Goal: Find specific page/section: Find specific page/section

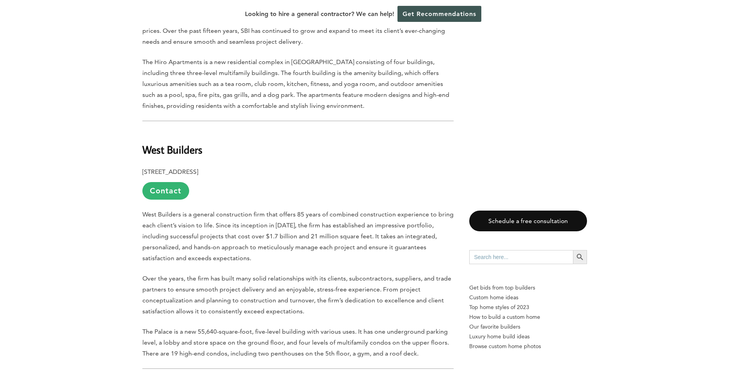
scroll to position [1154, 0]
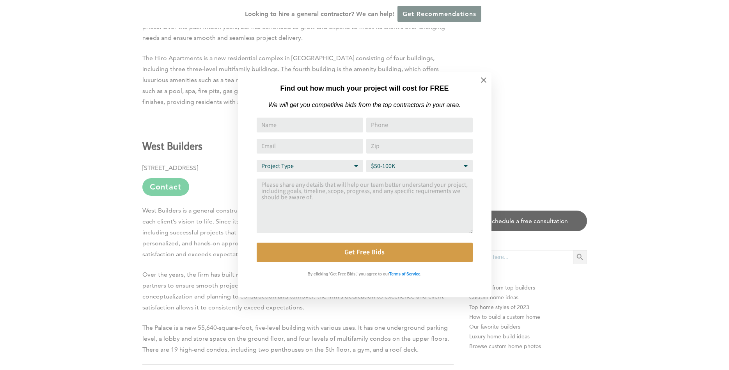
click at [210, 150] on div "Find out how much your project will cost for FREE We will get you competitive b…" at bounding box center [364, 185] width 729 height 370
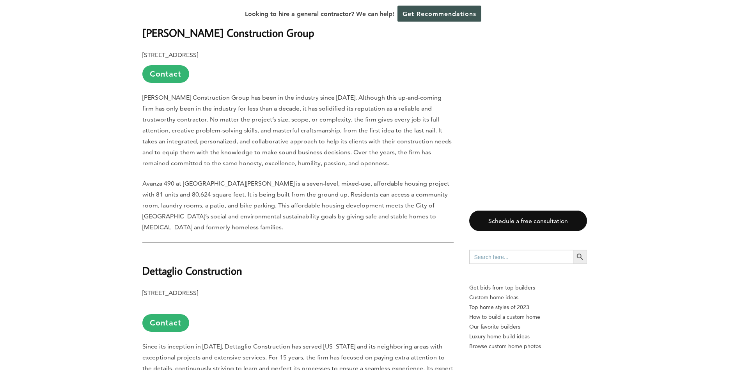
scroll to position [1513, 0]
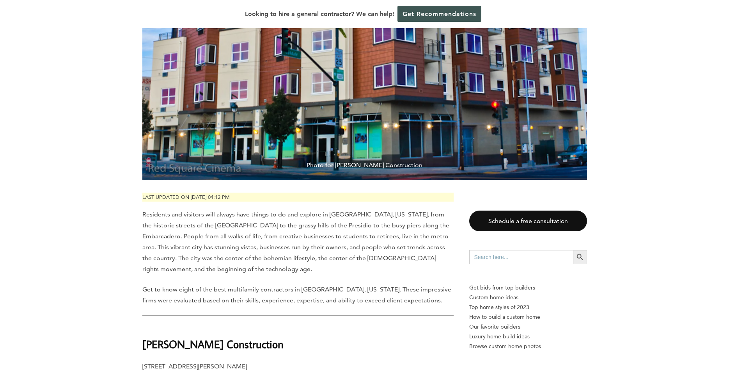
scroll to position [0, 0]
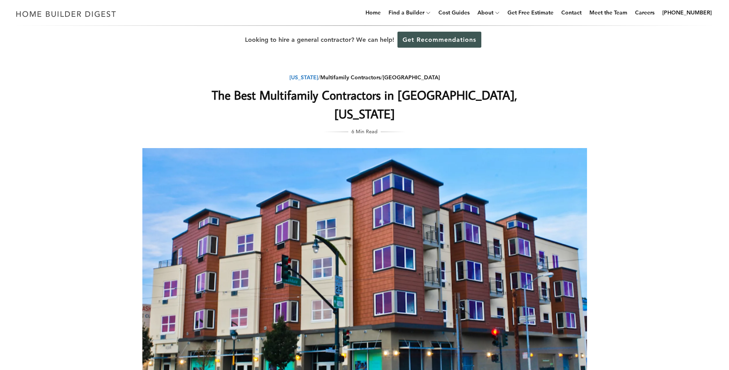
click at [318, 76] on link "[US_STATE]" at bounding box center [304, 77] width 29 height 7
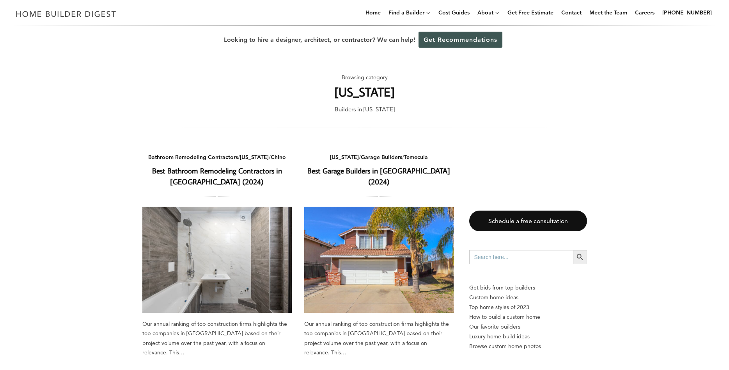
drag, startPoint x: 635, startPoint y: 252, endPoint x: 647, endPoint y: 69, distance: 183.8
click at [80, 9] on img at bounding box center [65, 13] width 107 height 15
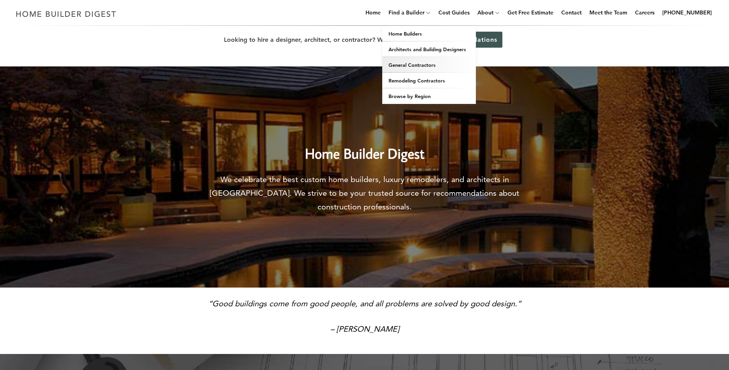
click at [439, 63] on link "General Contractors" at bounding box center [429, 65] width 94 height 16
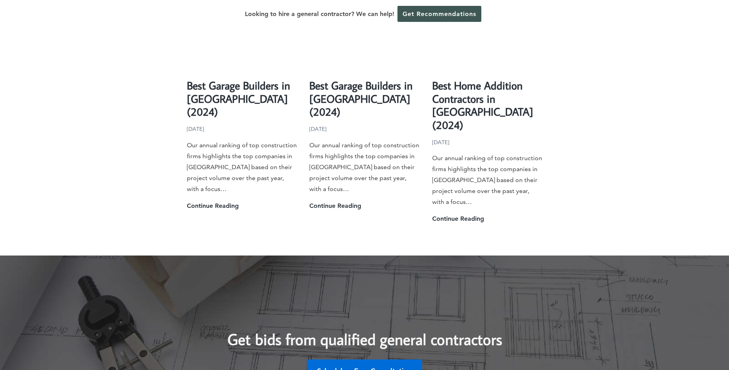
scroll to position [1990, 0]
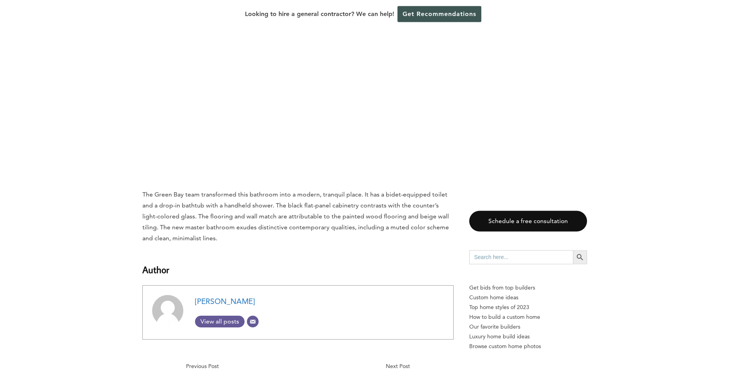
scroll to position [5374, 0]
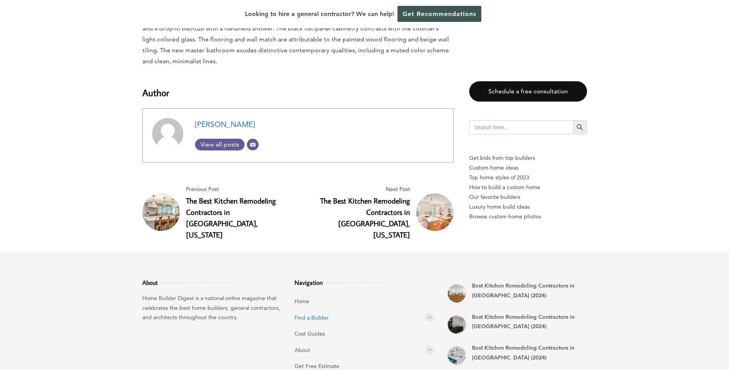
click at [313, 314] on link "Find a Builder" at bounding box center [312, 317] width 34 height 7
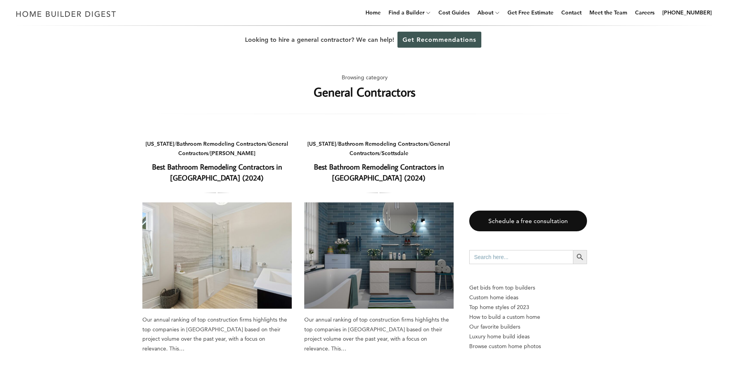
click at [512, 261] on input "Search for:" at bounding box center [522, 257] width 104 height 14
type input "build group"
click at [573, 250] on button "Search Button" at bounding box center [580, 257] width 14 height 14
